Goal: Task Accomplishment & Management: Use online tool/utility

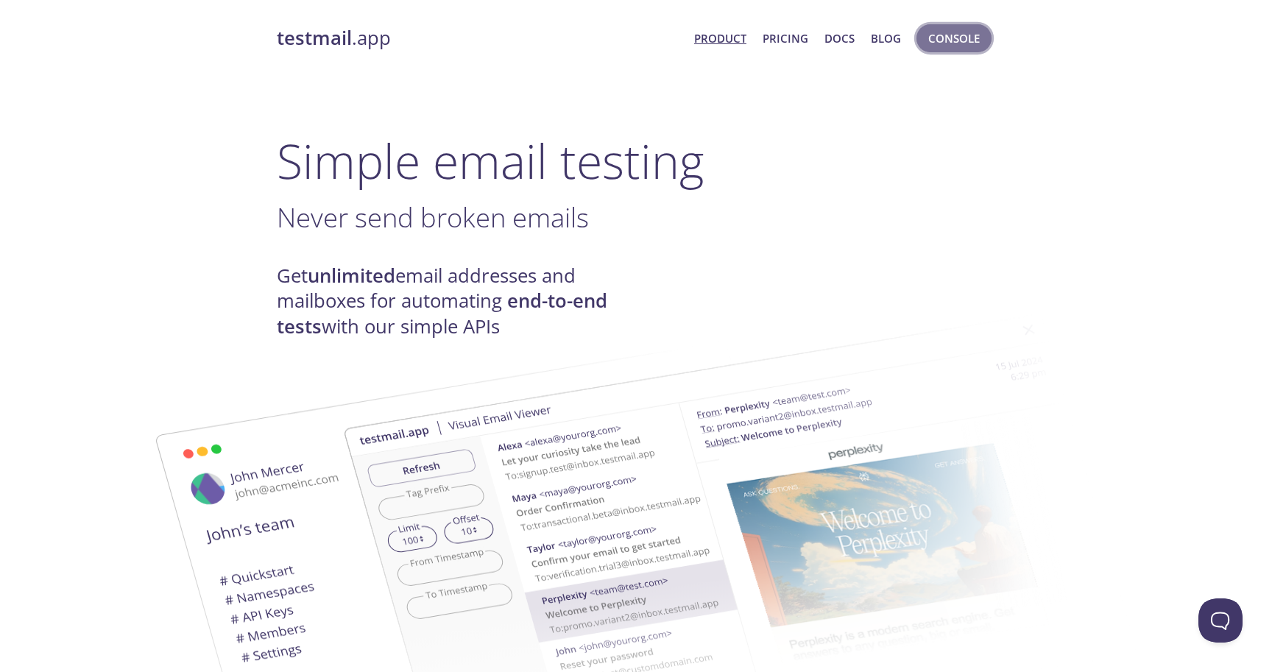
click at [953, 40] on span "Console" at bounding box center [954, 38] width 52 height 19
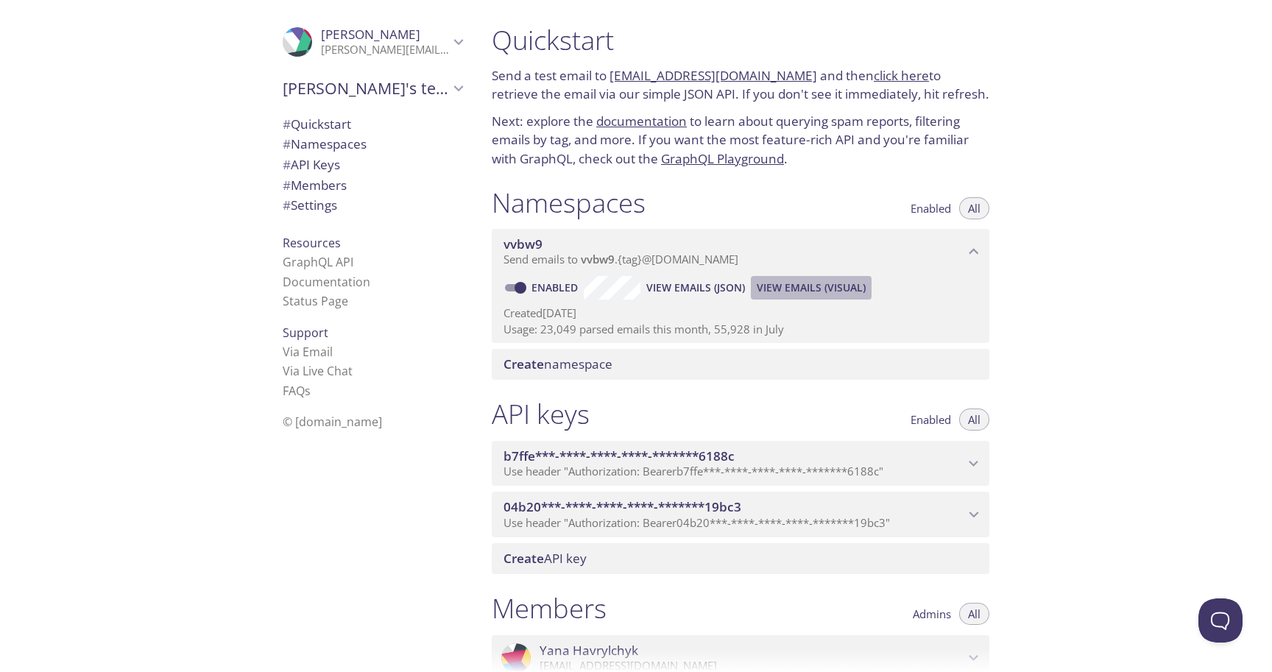
click at [849, 285] on span "View Emails (Visual)" at bounding box center [811, 288] width 109 height 18
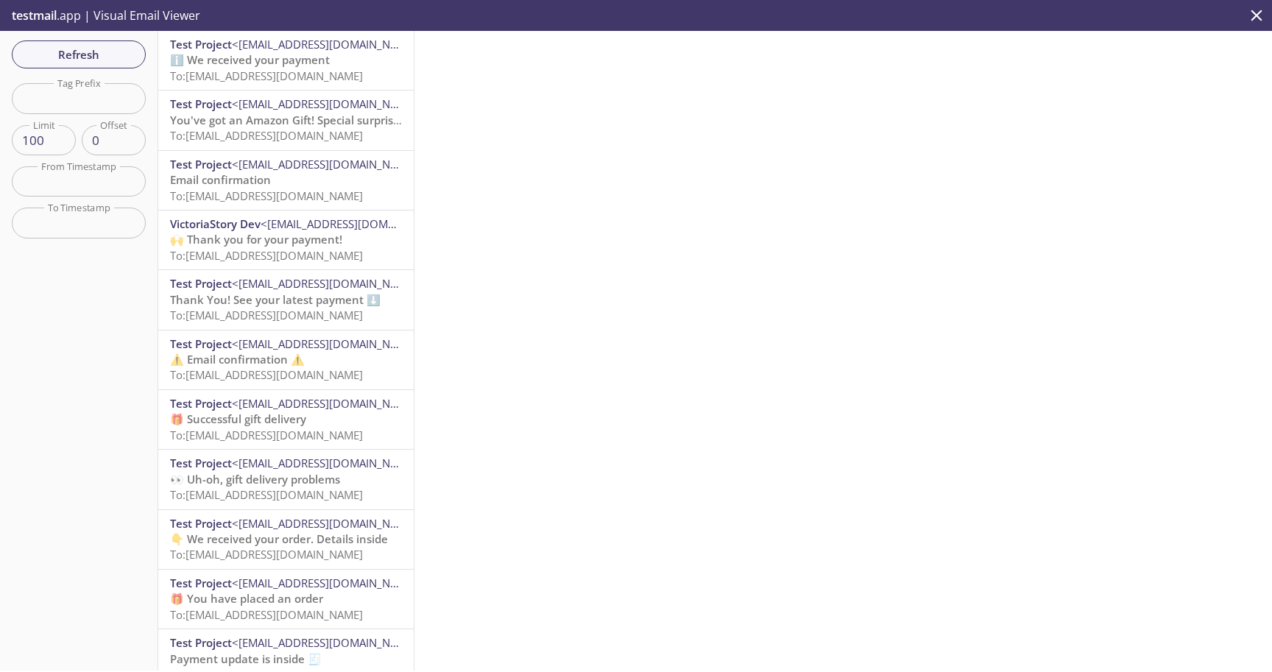
click at [100, 110] on input "text" at bounding box center [79, 98] width 134 height 30
paste input "3j1i8m"
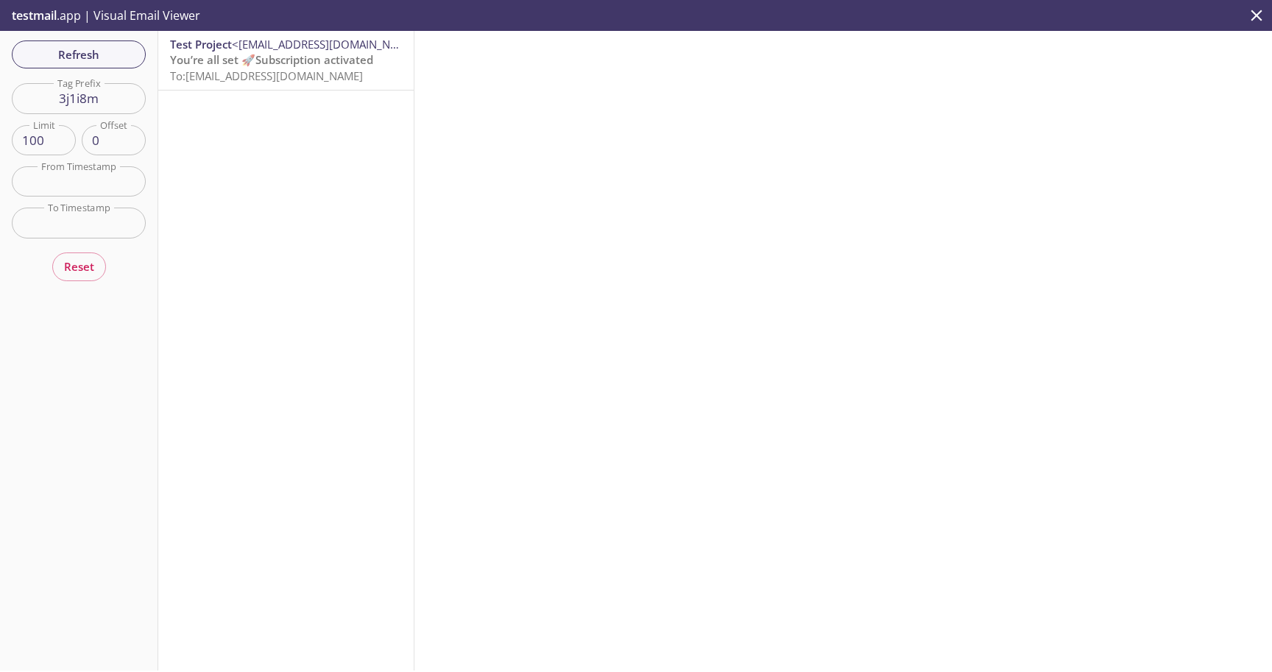
click at [66, 97] on input "3j1i8m" at bounding box center [79, 98] width 134 height 30
paste input "lxecrt"
click at [76, 98] on input "lxecrt" at bounding box center [79, 98] width 134 height 30
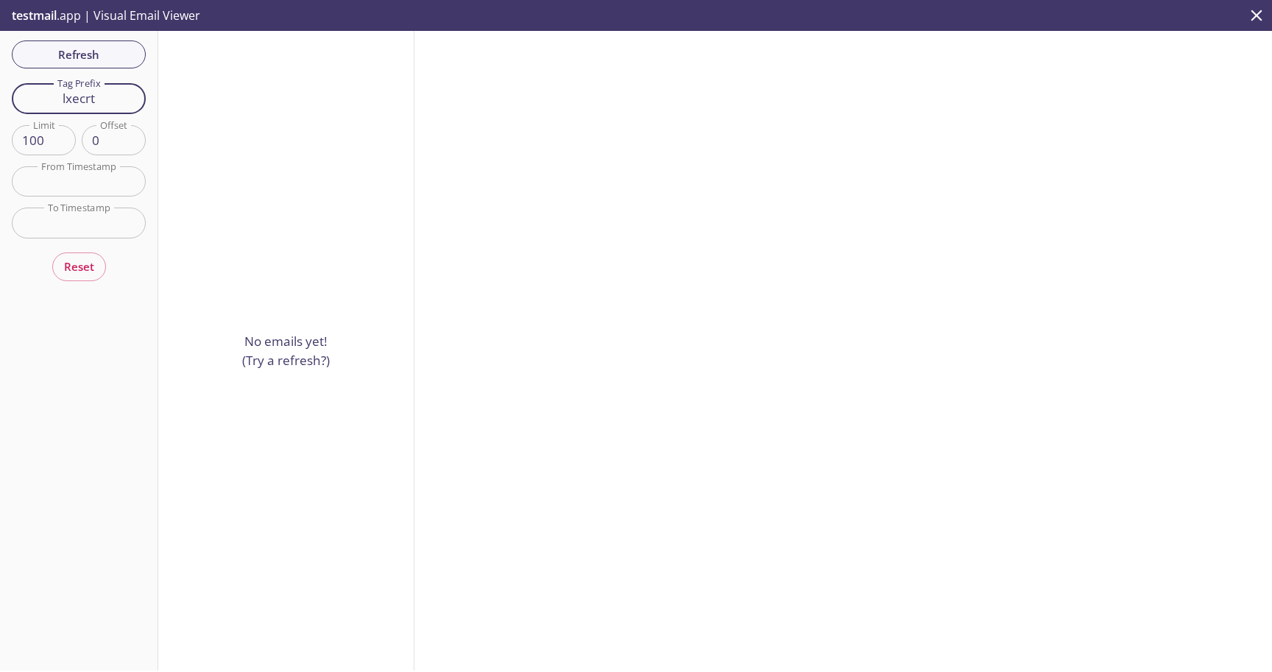
click at [76, 98] on input "lxecrt" at bounding box center [79, 98] width 134 height 30
paste input "xoaljq"
type input "xoaljq"
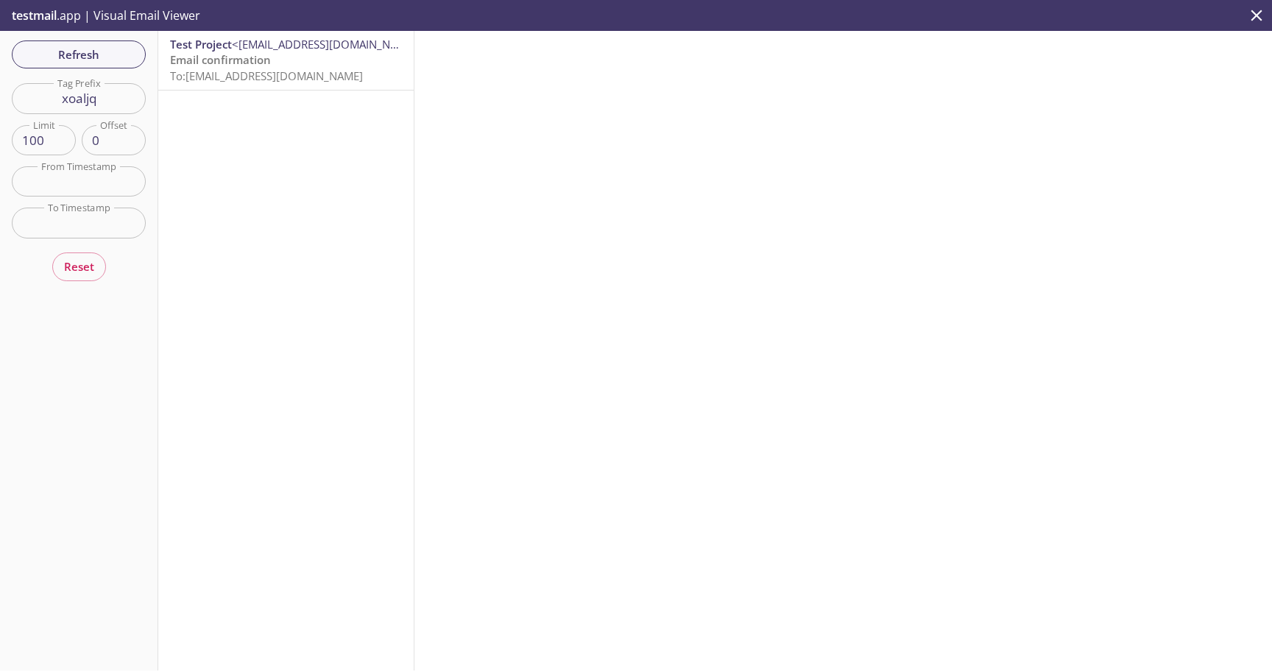
click at [307, 64] on p "Email confirmation To: [EMAIL_ADDRESS][DOMAIN_NAME]" at bounding box center [286, 68] width 232 height 32
